Goal: Task Accomplishment & Management: Use online tool/utility

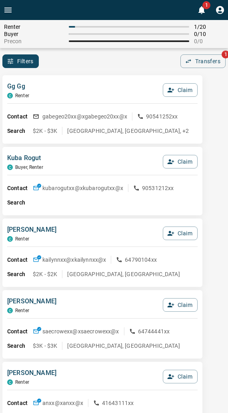
click at [70, 86] on div "Gg Gg C Renter Claim" at bounding box center [102, 93] width 190 height 22
click at [142, 54] on div "Filters 0 Transfers 1" at bounding box center [114, 61] width 228 height 14
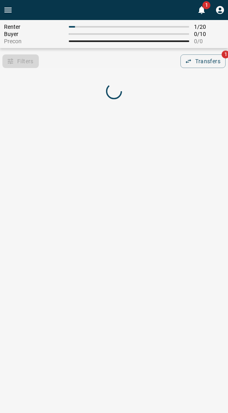
drag, startPoint x: 108, startPoint y: 62, endPoint x: 105, endPoint y: 55, distance: 7.9
click at [107, 62] on div "Filters 0 Transfers 1" at bounding box center [114, 61] width 228 height 14
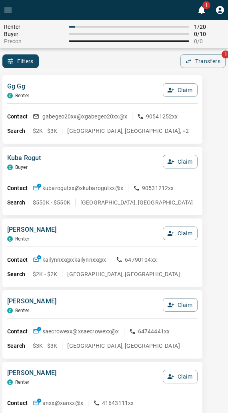
click at [105, 55] on div "Filters 0 Transfers 1" at bounding box center [114, 61] width 228 height 14
click at [179, 162] on button "Claim" at bounding box center [180, 162] width 35 height 14
click at [178, 162] on button "Confirm Claim" at bounding box center [168, 162] width 57 height 14
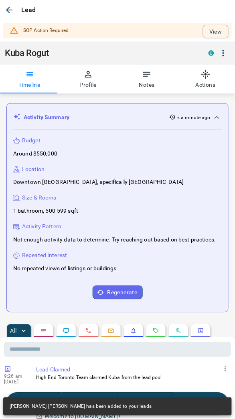
click at [110, 58] on div "Kuba Rogut C" at bounding box center [117, 53] width 225 height 14
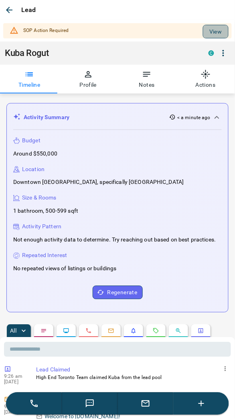
click at [211, 31] on button "View" at bounding box center [215, 32] width 26 height 14
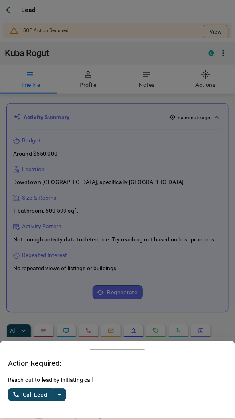
click at [63, 395] on icon "split button" at bounding box center [59, 396] width 10 height 10
click at [40, 376] on li "Log Manual Call" at bounding box center [37, 376] width 49 height 19
click at [28, 393] on button "Log Manual Call" at bounding box center [34, 395] width 53 height 13
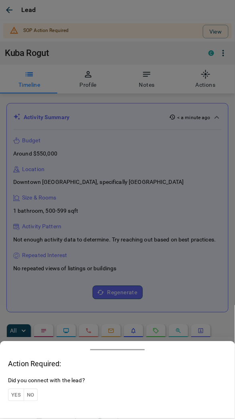
click at [14, 397] on button "Yes" at bounding box center [16, 395] width 16 height 12
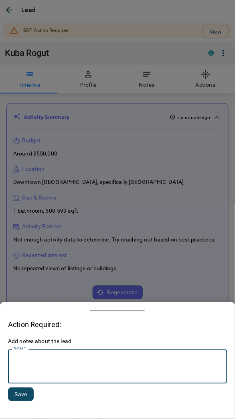
click at [33, 373] on textarea "Notes   *" at bounding box center [117, 367] width 207 height 27
type textarea "*********"
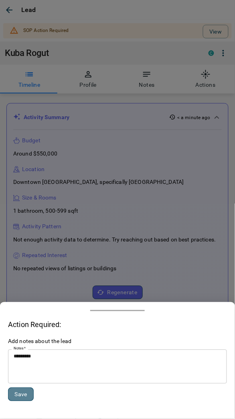
drag, startPoint x: 14, startPoint y: 395, endPoint x: 0, endPoint y: 399, distance: 14.4
click at [13, 395] on button "Save" at bounding box center [21, 395] width 26 height 14
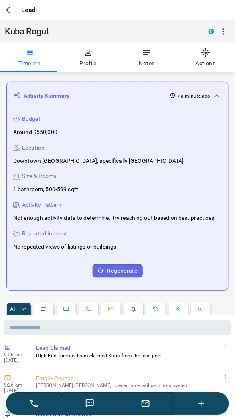
click at [5, 7] on icon "button" at bounding box center [9, 10] width 10 height 10
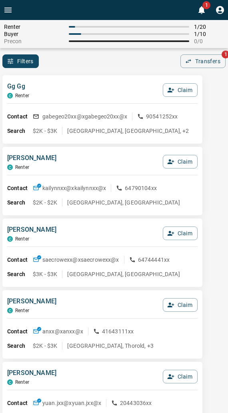
click at [62, 54] on div "Filters 0 Transfers 1" at bounding box center [114, 61] width 228 height 14
click at [172, 233] on icon "button" at bounding box center [170, 233] width 7 height 7
click at [172, 233] on button "Confirm Claim" at bounding box center [168, 234] width 57 height 14
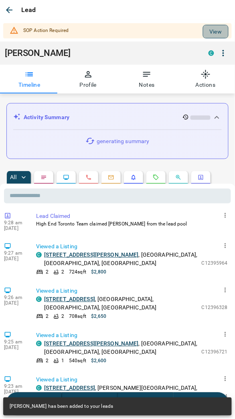
click at [207, 32] on button "View" at bounding box center [215, 32] width 26 height 14
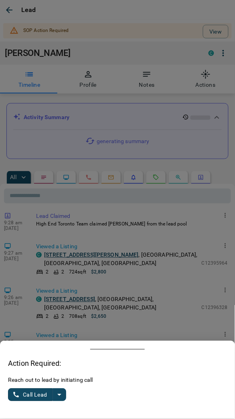
click at [60, 394] on icon "split button" at bounding box center [59, 396] width 10 height 10
click at [34, 376] on li "Log Manual Call" at bounding box center [37, 376] width 49 height 19
click at [30, 394] on button "Log Manual Call" at bounding box center [34, 395] width 53 height 13
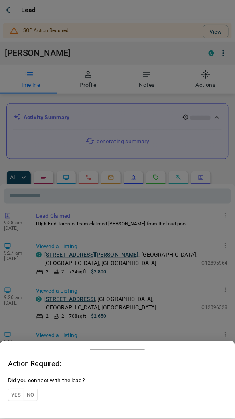
click at [14, 393] on button "Yes" at bounding box center [16, 395] width 16 height 12
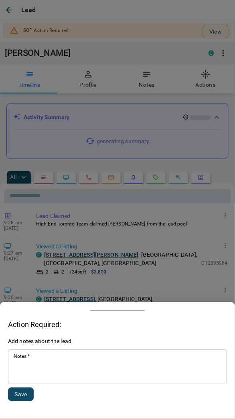
click at [42, 365] on textarea "Notes   *" at bounding box center [117, 367] width 207 height 27
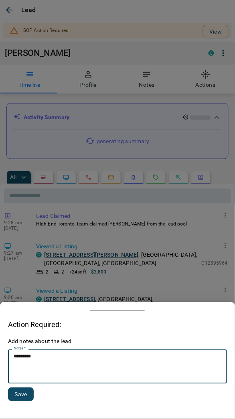
type textarea "*********"
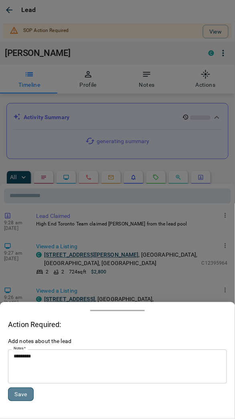
click at [18, 389] on button "Save" at bounding box center [21, 395] width 26 height 14
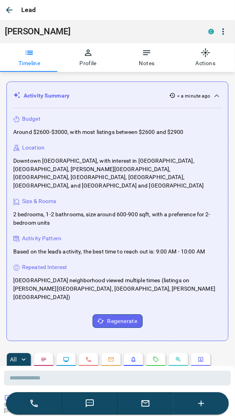
click at [51, 71] on span at bounding box center [28, 71] width 57 height 1
click at [5, 6] on icon "button" at bounding box center [9, 10] width 10 height 10
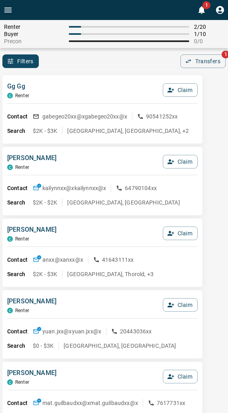
click at [87, 65] on div "Filters 0 Transfers 1" at bounding box center [114, 61] width 228 height 14
